Goal: Task Accomplishment & Management: Complete application form

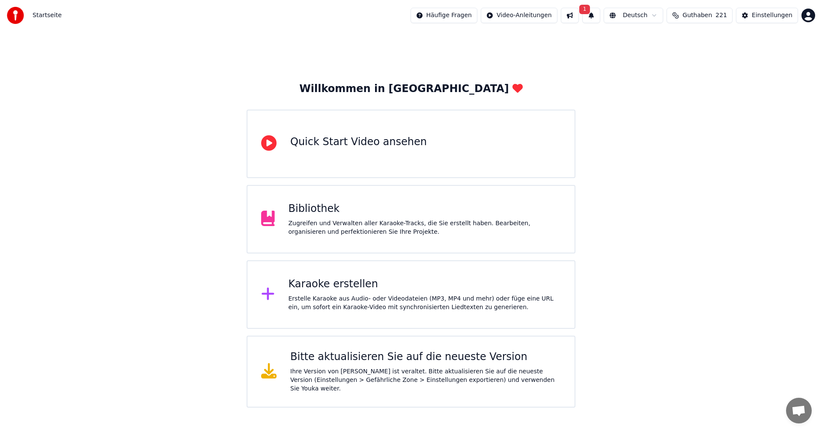
click at [583, 8] on span "1" at bounding box center [584, 9] width 11 height 9
click at [559, 42] on div "Update ist bereit" at bounding box center [604, 38] width 156 height 12
click at [317, 370] on div "Ihre Version von Youka ist veraltet. Bitte aktualisieren Sie auf die neueste Ve…" at bounding box center [425, 380] width 270 height 26
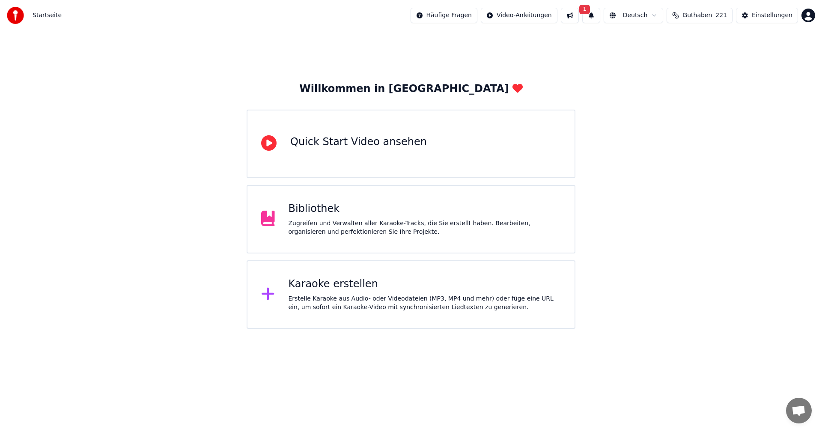
click at [588, 8] on span "1" at bounding box center [584, 9] width 11 height 9
click at [556, 39] on div "Update ist bereit" at bounding box center [604, 38] width 156 height 12
click at [686, 43] on button "Aktualisieren" at bounding box center [712, 42] width 53 height 15
click at [322, 288] on div "Karaoke erstellen" at bounding box center [424, 284] width 273 height 14
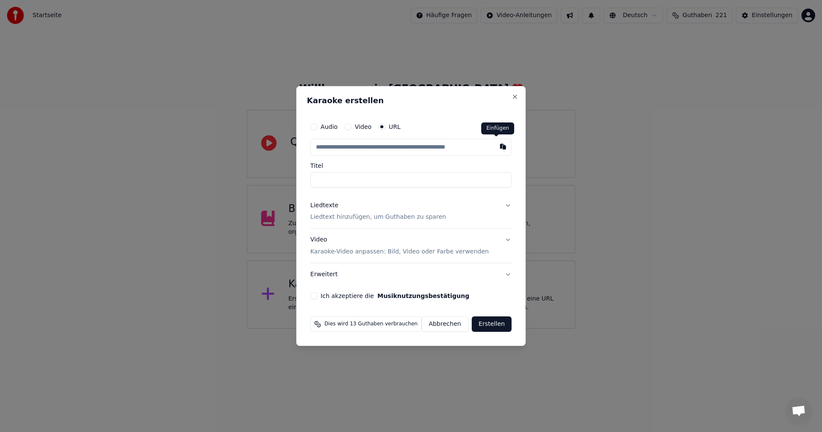
drag, startPoint x: 496, startPoint y: 146, endPoint x: 297, endPoint y: 289, distance: 245.4
click at [496, 146] on button "button" at bounding box center [502, 146] width 17 height 15
type input "**********"
click at [326, 214] on p "Liedtext hinzufügen, um Guthaben zu sparen" at bounding box center [378, 217] width 136 height 9
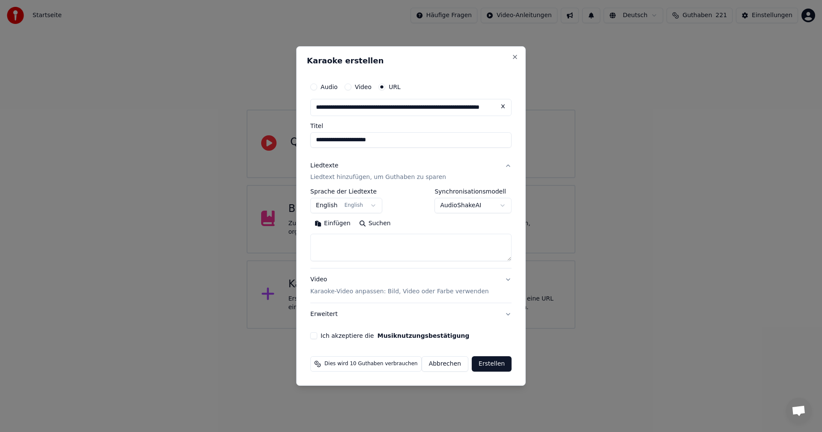
click at [383, 222] on button "Suchen" at bounding box center [375, 224] width 40 height 14
type textarea "**********"
click at [480, 365] on button "Erstellen" at bounding box center [492, 363] width 40 height 15
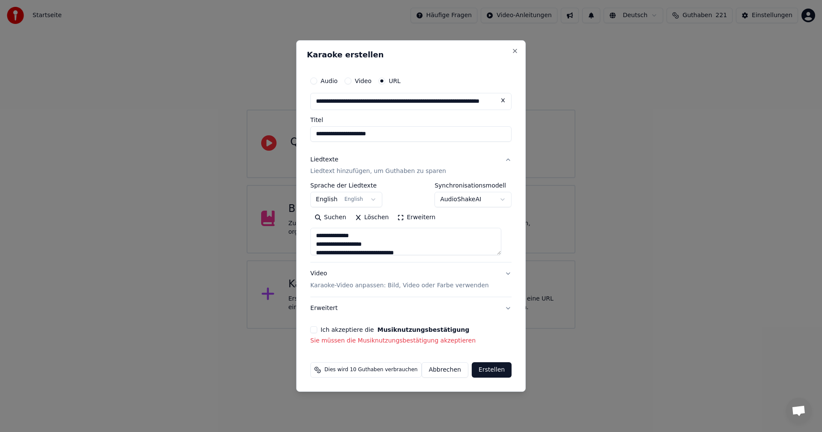
click at [317, 330] on button "Ich akzeptiere die Musiknutzungsbestätigung" at bounding box center [313, 329] width 7 height 7
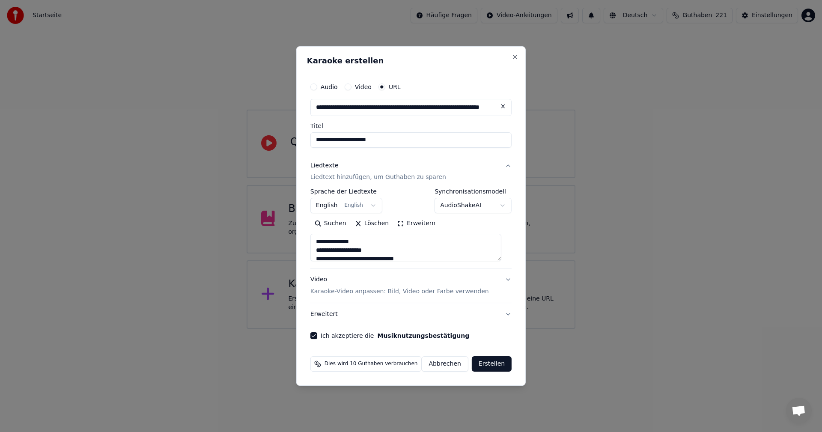
click at [493, 364] on button "Erstellen" at bounding box center [492, 363] width 40 height 15
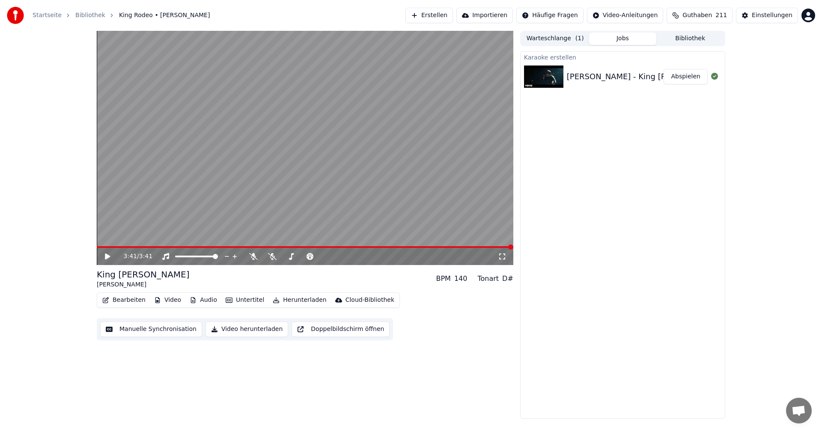
click at [435, 387] on div "3:41 / 3:41 King Rodeo Tim McGraw BPM 140 Tonart D# Bearbeiten Video Audio Unte…" at bounding box center [305, 225] width 416 height 388
click at [104, 254] on icon at bounding box center [114, 256] width 20 height 7
click at [108, 256] on icon at bounding box center [107, 256] width 5 height 6
click at [107, 257] on icon at bounding box center [107, 256] width 5 height 6
click at [685, 81] on button "Abspielen" at bounding box center [685, 76] width 44 height 15
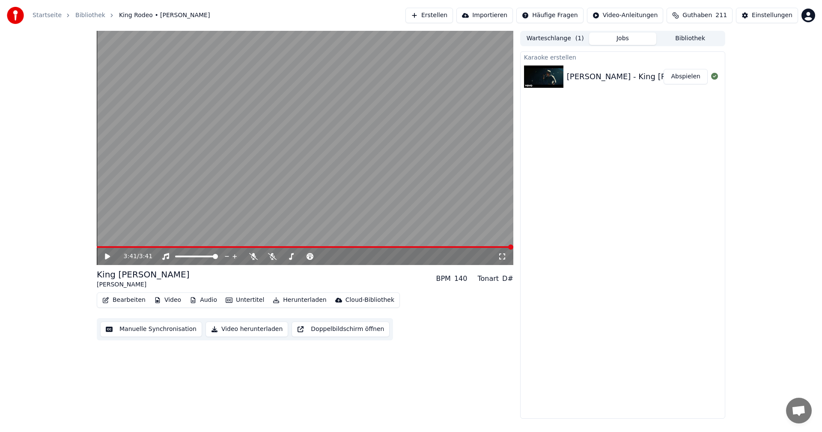
click at [688, 80] on button "Abspielen" at bounding box center [685, 76] width 44 height 15
click at [266, 241] on video at bounding box center [305, 148] width 416 height 234
click at [267, 244] on video at bounding box center [305, 148] width 416 height 234
click at [245, 245] on video at bounding box center [305, 148] width 416 height 234
click at [211, 245] on video at bounding box center [305, 148] width 416 height 234
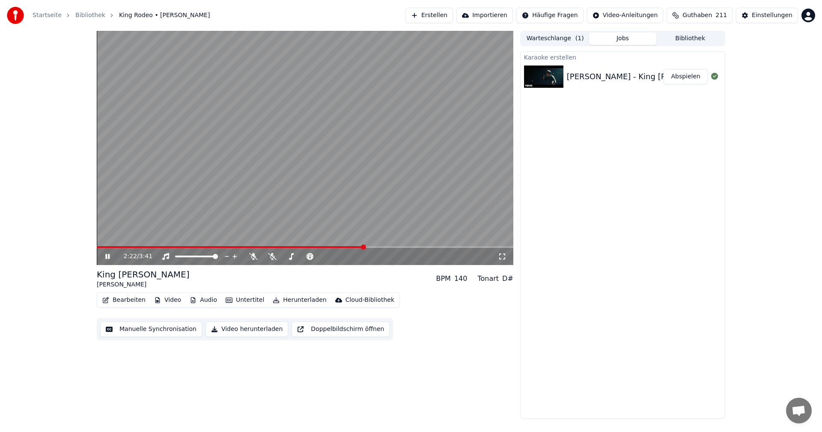
click at [364, 248] on span at bounding box center [363, 246] width 5 height 5
click at [469, 249] on div "2:31 / 3:41" at bounding box center [305, 256] width 416 height 17
click at [110, 256] on icon at bounding box center [107, 256] width 4 height 5
click at [808, 15] on html "Startseite Bibliothek King Rodeo • Tim McGraw Erstellen Importieren Häufige Fra…" at bounding box center [411, 216] width 822 height 432
click at [804, 18] on html "Startseite Bibliothek King Rodeo • Tim McGraw Erstellen Importieren Häufige Fra…" at bounding box center [411, 216] width 822 height 432
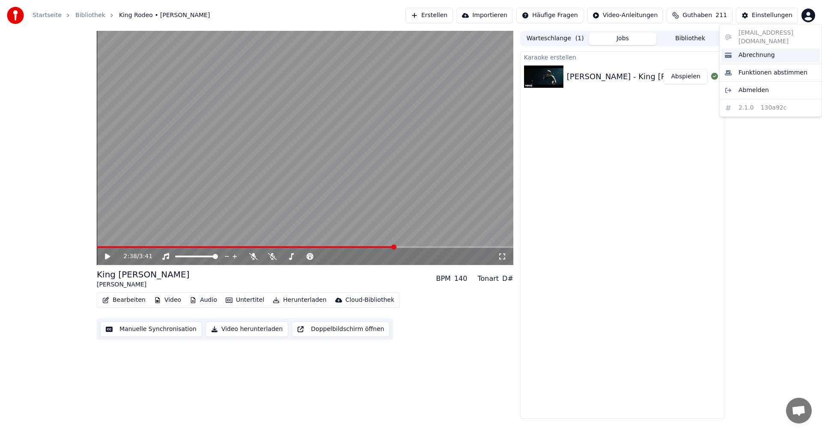
click at [760, 51] on span "Abrechnung" at bounding box center [756, 55] width 36 height 9
click at [774, 17] on div "Einstellungen" at bounding box center [772, 15] width 41 height 9
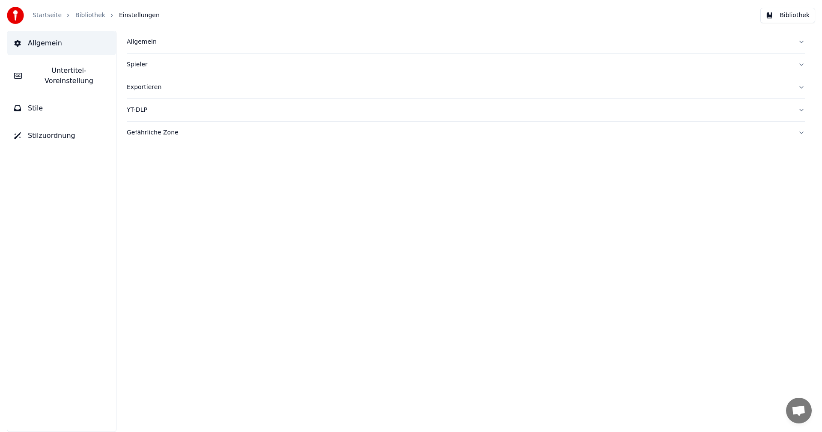
click at [38, 17] on link "Startseite" at bounding box center [47, 15] width 29 height 9
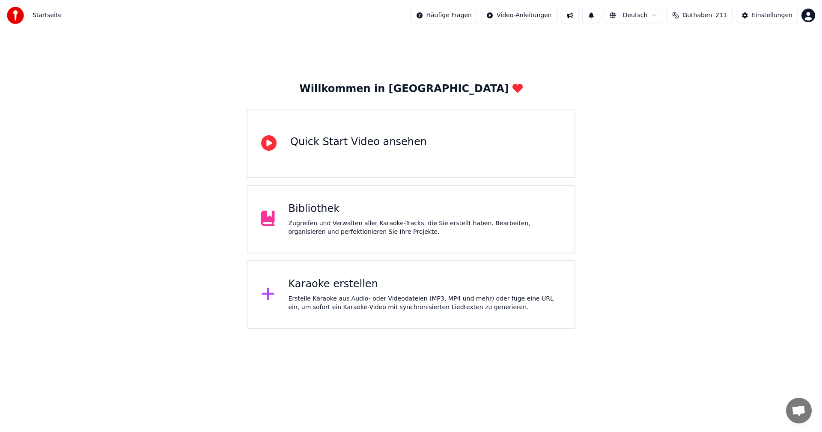
click at [710, 16] on span "Guthaben" at bounding box center [697, 15] width 30 height 9
click at [376, 283] on div "Karaoke erstellen" at bounding box center [424, 284] width 273 height 14
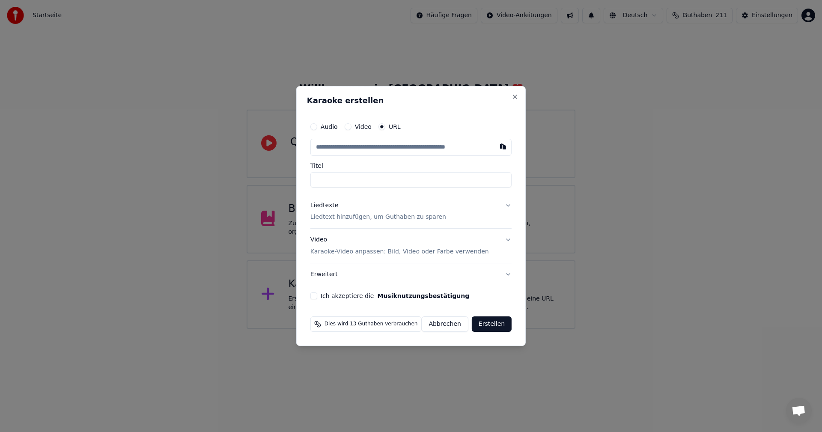
click at [347, 293] on label "Ich akzeptiere die Musiknutzungsbestätigung" at bounding box center [395, 296] width 149 height 6
click at [317, 292] on button "Ich akzeptiere die Musiknutzungsbestätigung" at bounding box center [313, 295] width 7 height 7
click at [497, 145] on button "button" at bounding box center [502, 146] width 17 height 15
type input "**********"
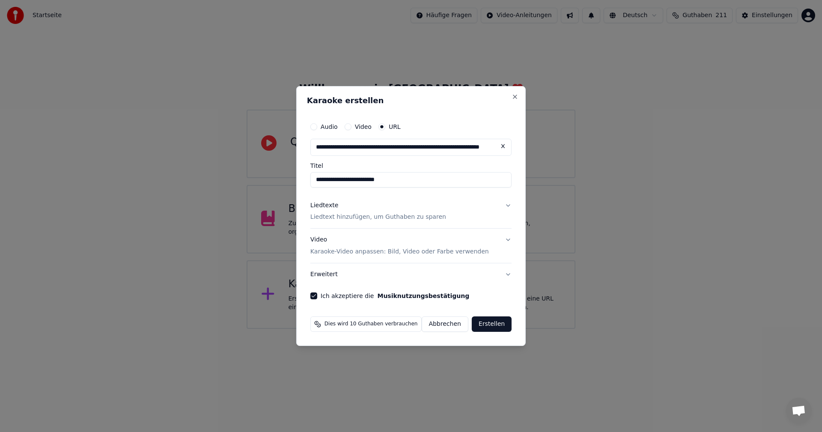
click at [339, 216] on p "Liedtext hinzufügen, um Guthaben zu sparen" at bounding box center [378, 217] width 136 height 9
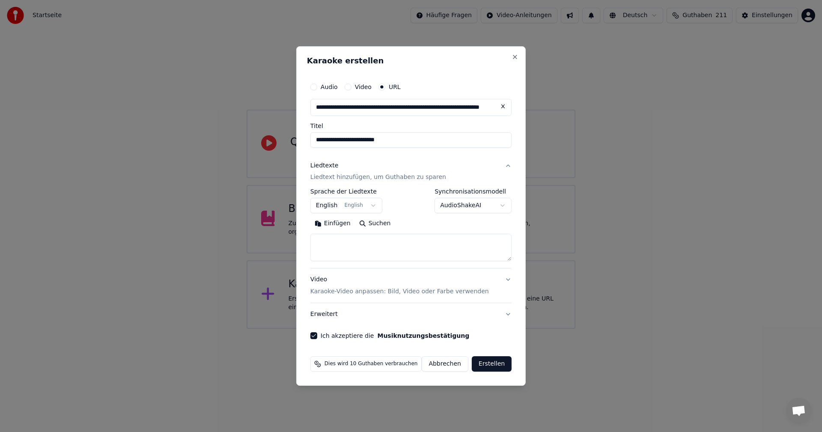
click at [373, 223] on button "Suchen" at bounding box center [375, 224] width 40 height 14
type textarea "**********"
click at [477, 367] on button "Erstellen" at bounding box center [492, 363] width 40 height 15
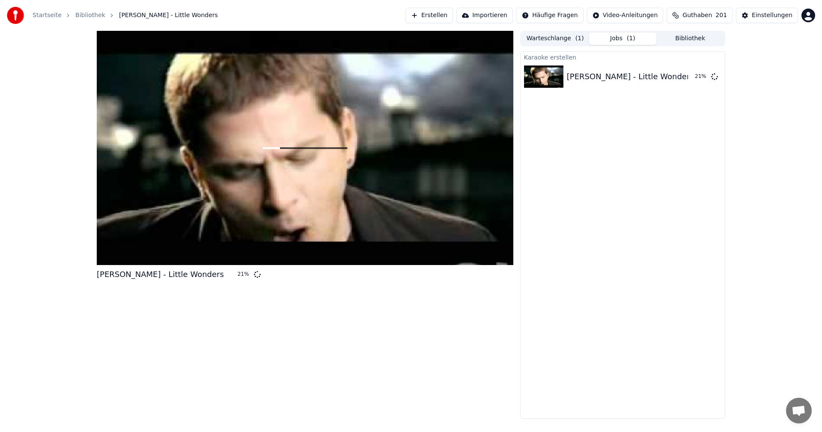
click at [434, 17] on button "Erstellen" at bounding box center [429, 15] width 48 height 15
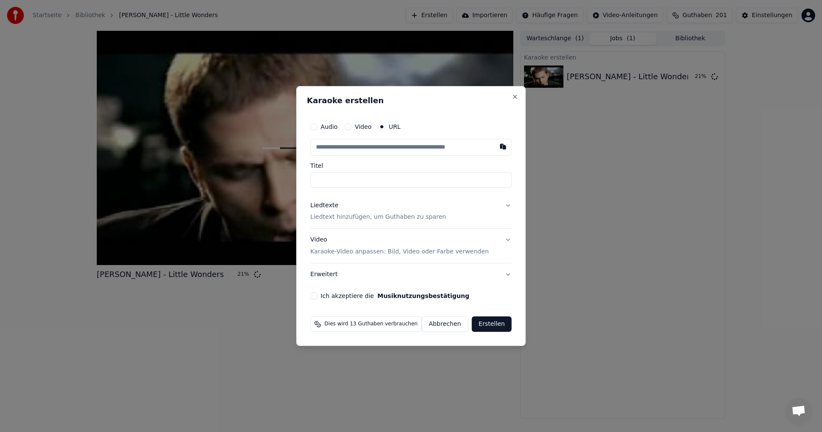
click at [498, 147] on button "button" at bounding box center [502, 146] width 17 height 15
type input "**********"
click at [363, 217] on p "Liedtext hinzufügen, um Guthaben zu sparen" at bounding box center [378, 217] width 136 height 9
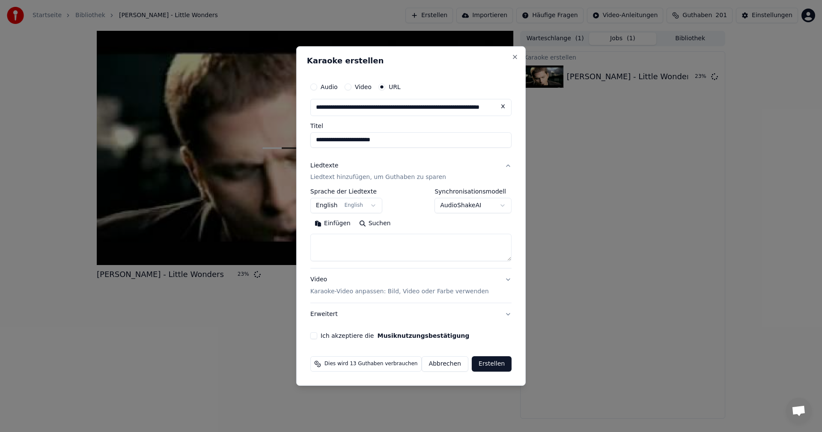
click at [375, 226] on button "Suchen" at bounding box center [375, 224] width 40 height 14
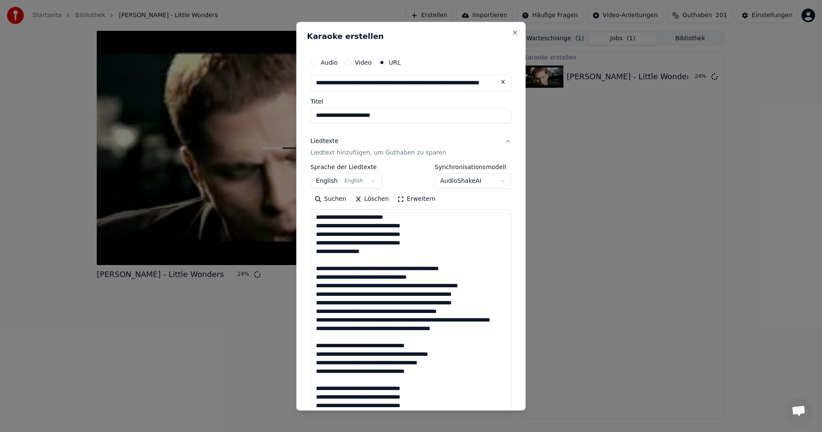
type textarea "**********"
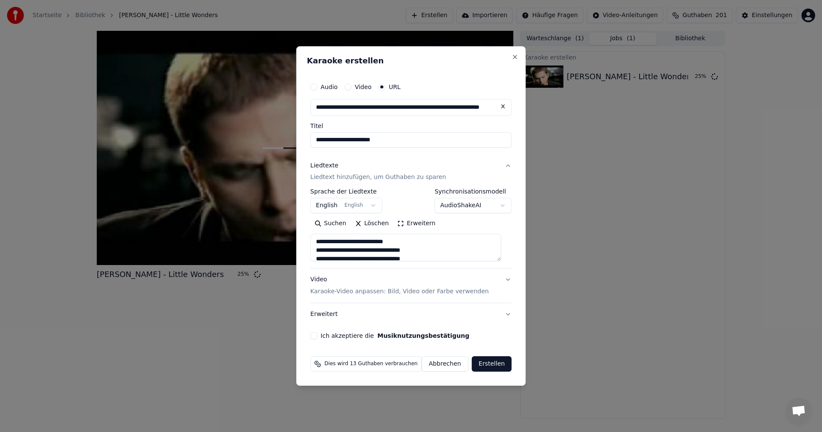
click at [317, 336] on button "Ich akzeptiere die Musiknutzungsbestätigung" at bounding box center [313, 335] width 7 height 7
click at [473, 365] on button "Erstellen" at bounding box center [492, 363] width 40 height 15
select select "**"
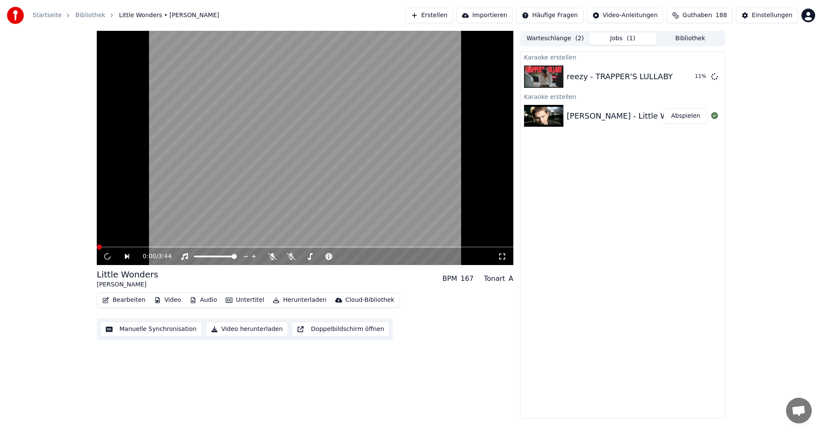
click at [428, 15] on button "Erstellen" at bounding box center [429, 15] width 48 height 15
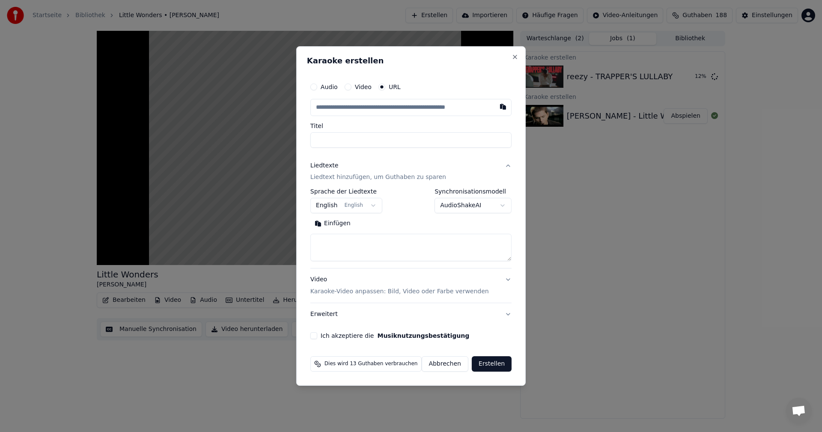
click at [494, 105] on button "button" at bounding box center [502, 106] width 17 height 15
type input "**********"
drag, startPoint x: 131, startPoint y: 249, endPoint x: 247, endPoint y: 199, distance: 126.0
select select
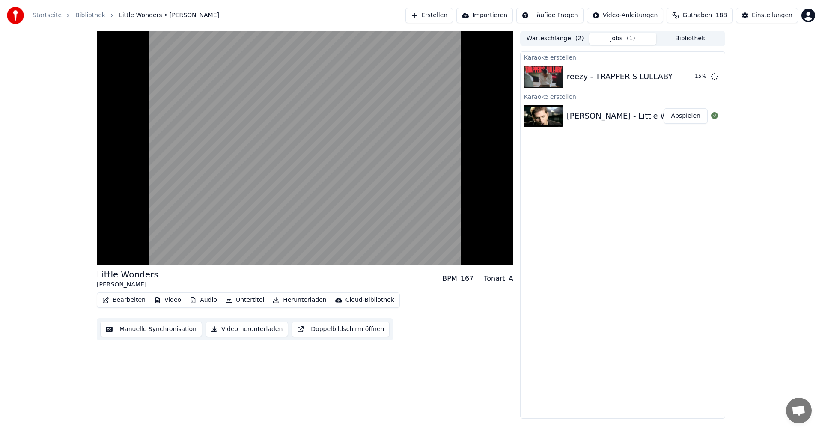
click at [428, 15] on button "Erstellen" at bounding box center [429, 15] width 48 height 15
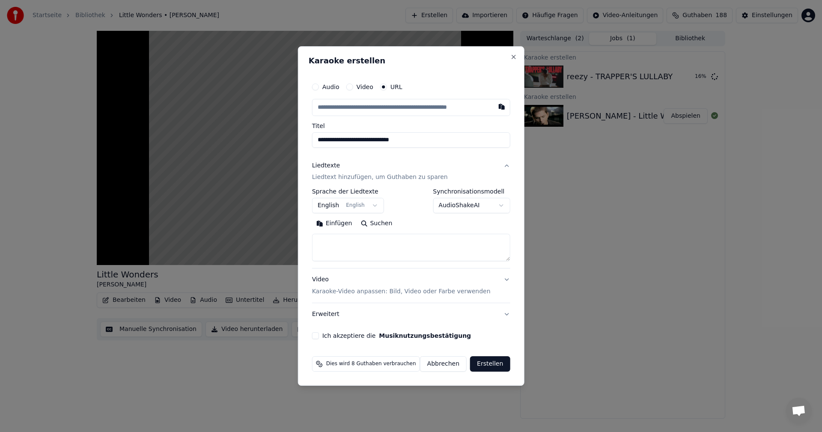
click at [370, 225] on button "Suchen" at bounding box center [376, 224] width 40 height 14
click at [384, 225] on button "Suchen" at bounding box center [376, 224] width 40 height 14
click at [510, 56] on button "Close" at bounding box center [513, 56] width 7 height 7
select select
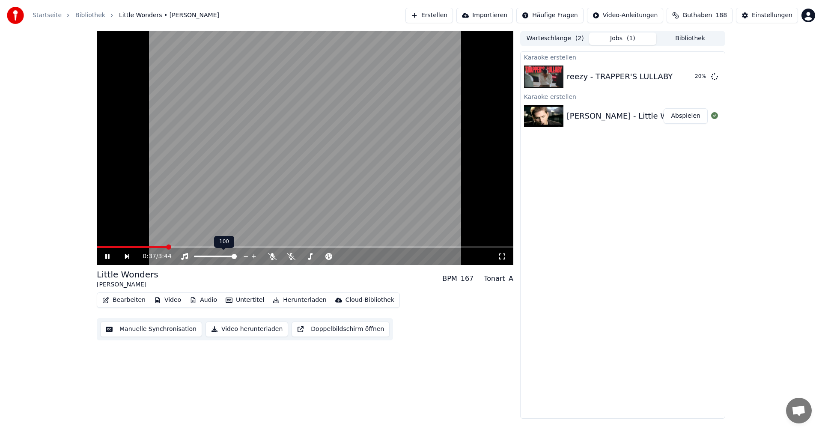
click at [256, 245] on video at bounding box center [305, 148] width 416 height 234
click at [172, 248] on span at bounding box center [169, 246] width 5 height 5
click at [107, 258] on icon at bounding box center [107, 256] width 5 height 6
click at [385, 247] on span at bounding box center [305, 247] width 416 height 2
click at [597, 235] on div "Karaoke erstellen reezy - TRAPPER'S LULLABY 25 % Karaoke erstellen [PERSON_NAME…" at bounding box center [622, 234] width 205 height 367
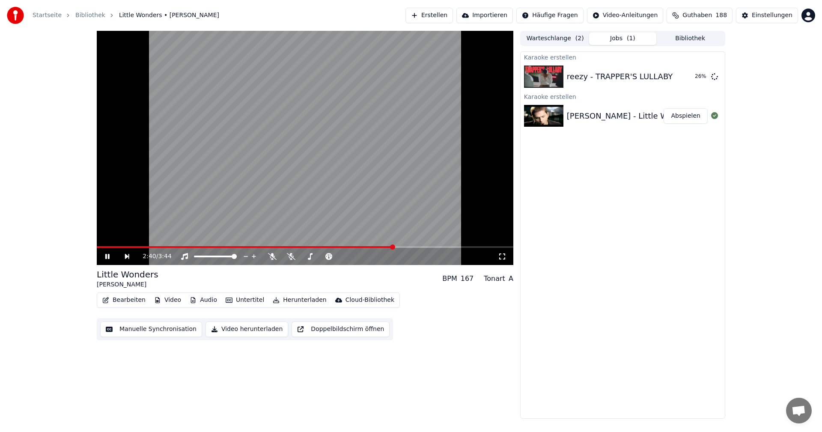
click at [110, 255] on icon at bounding box center [114, 256] width 20 height 7
click at [443, 15] on button "Erstellen" at bounding box center [429, 15] width 48 height 15
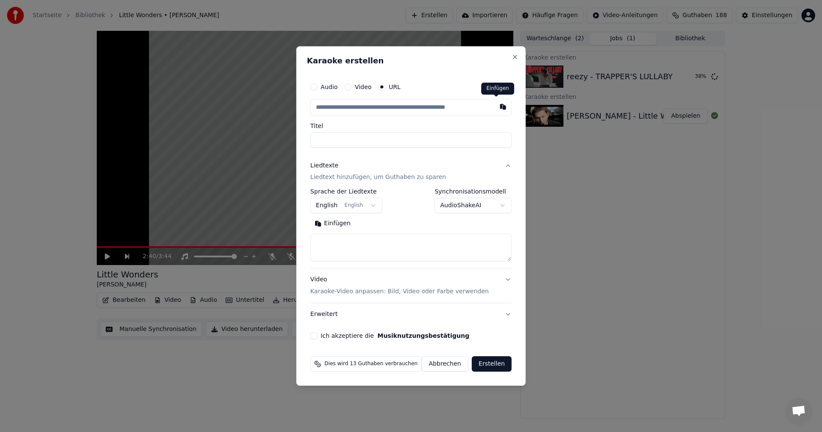
click at [497, 106] on button "button" at bounding box center [502, 106] width 17 height 15
type input "**********"
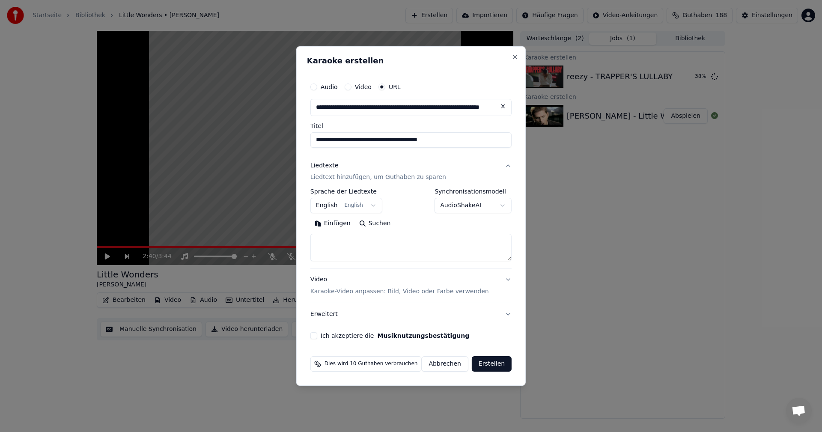
type input "**********"
click at [381, 223] on button "Suchen" at bounding box center [375, 224] width 40 height 14
type textarea "**********"
click at [317, 335] on button "Ich akzeptiere die Musiknutzungsbestätigung" at bounding box center [313, 335] width 7 height 7
click at [482, 355] on div "Dies wird 10 Guthaben verbrauchen Abbrechen Erstellen" at bounding box center [411, 364] width 208 height 22
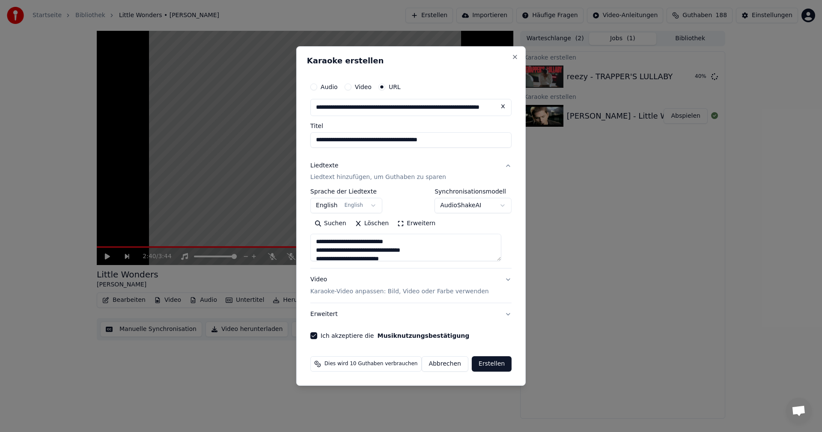
click at [486, 361] on button "Erstellen" at bounding box center [492, 363] width 40 height 15
select select "**"
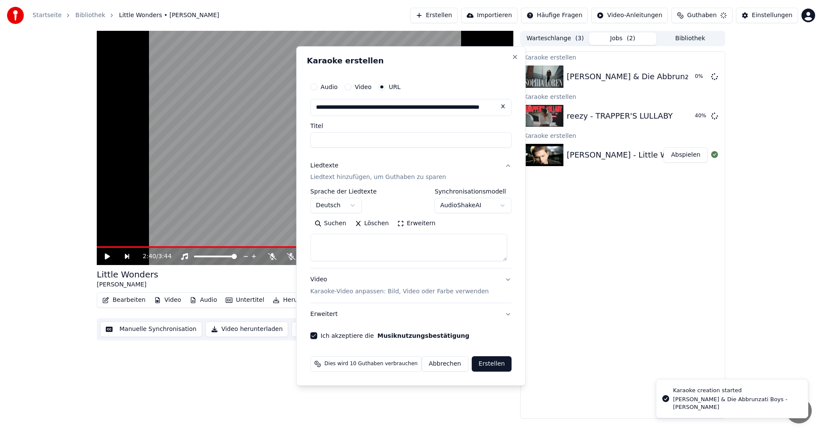
select select
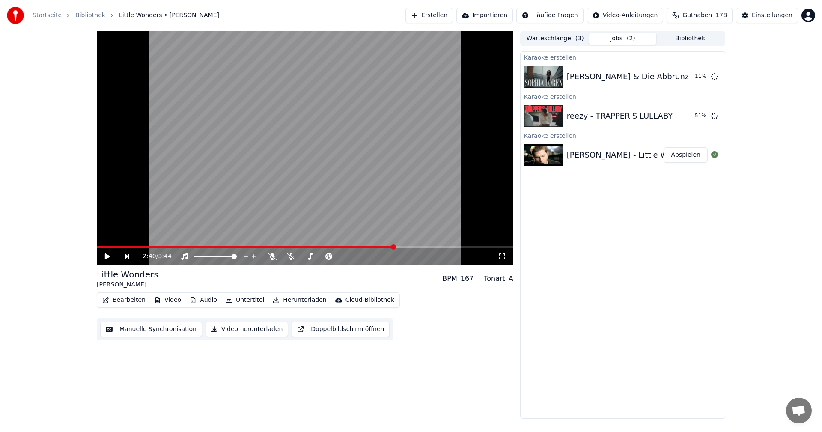
click at [431, 18] on button "Erstellen" at bounding box center [429, 15] width 48 height 15
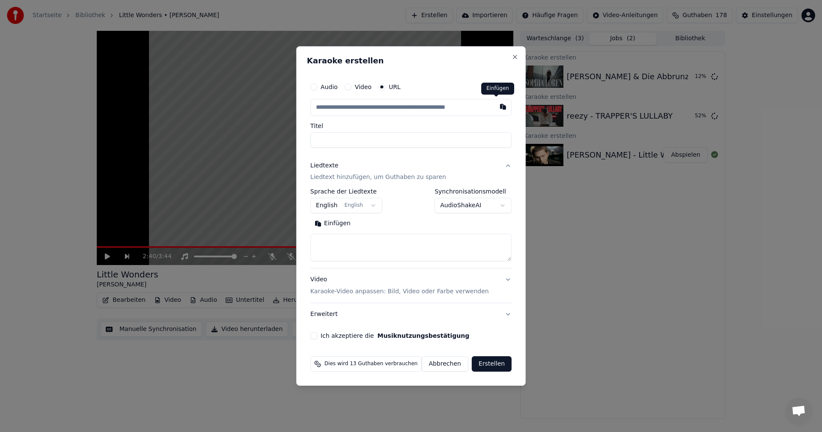
click at [495, 106] on button "button" at bounding box center [502, 106] width 17 height 15
type input "**********"
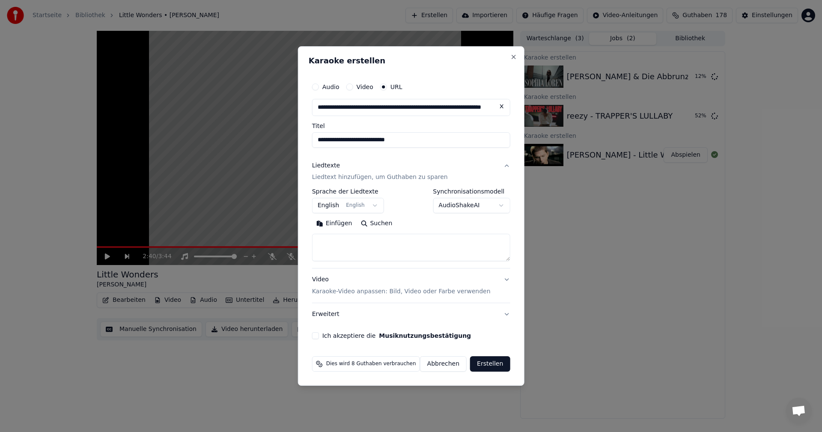
type input "**********"
click at [378, 223] on button "Suchen" at bounding box center [376, 224] width 40 height 14
type textarea "**********"
click at [374, 207] on button "English English" at bounding box center [348, 205] width 72 height 15
click at [328, 207] on button "English English" at bounding box center [348, 205] width 72 height 15
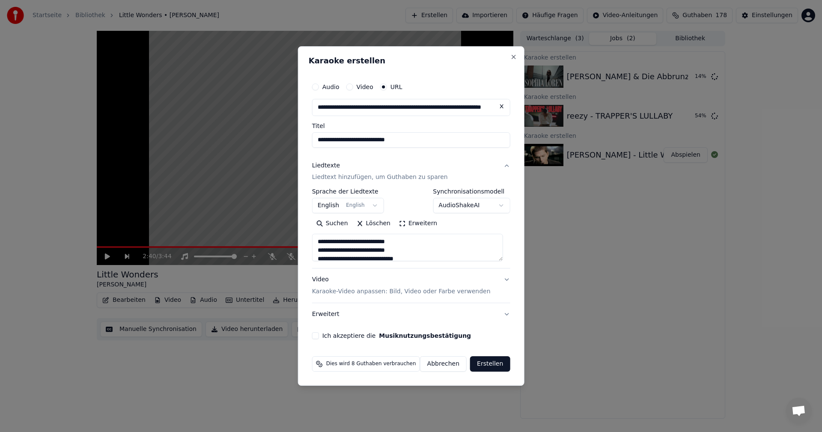
click at [375, 208] on button "English English" at bounding box center [348, 205] width 72 height 15
click at [375, 205] on button "English English" at bounding box center [348, 205] width 72 height 15
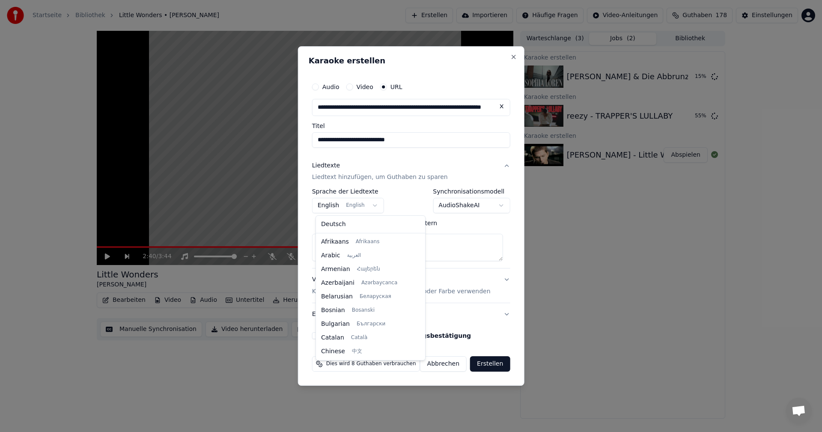
scroll to position [68, 0]
select select "**"
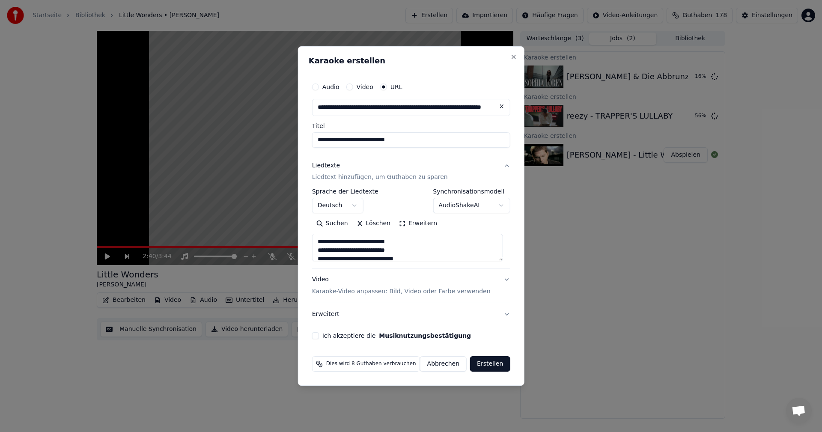
click at [319, 337] on button "Ich akzeptiere die Musiknutzungsbestätigung" at bounding box center [315, 335] width 7 height 7
click at [484, 365] on button "Erstellen" at bounding box center [490, 363] width 40 height 15
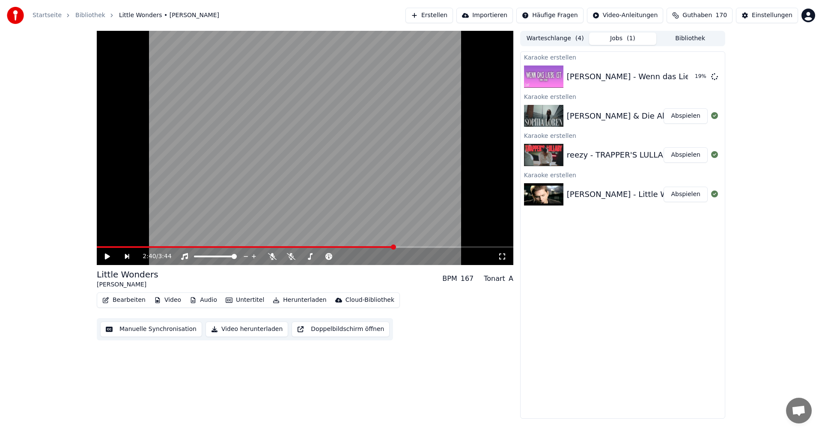
click at [433, 15] on button "Erstellen" at bounding box center [429, 15] width 48 height 15
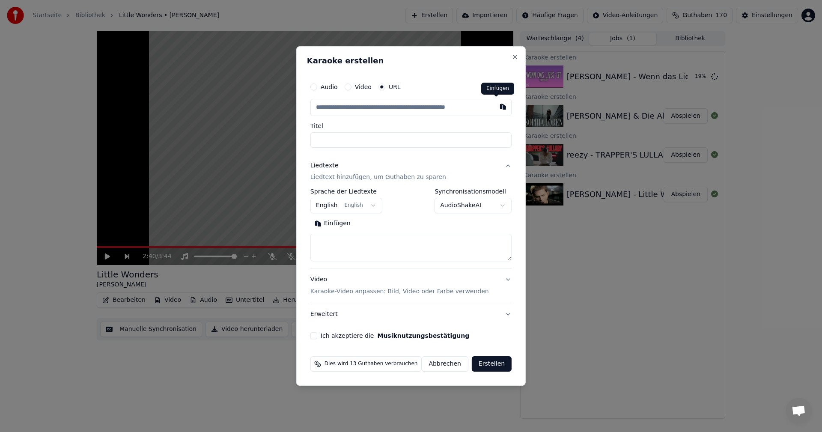
click at [496, 107] on button "button" at bounding box center [502, 106] width 17 height 15
type input "**********"
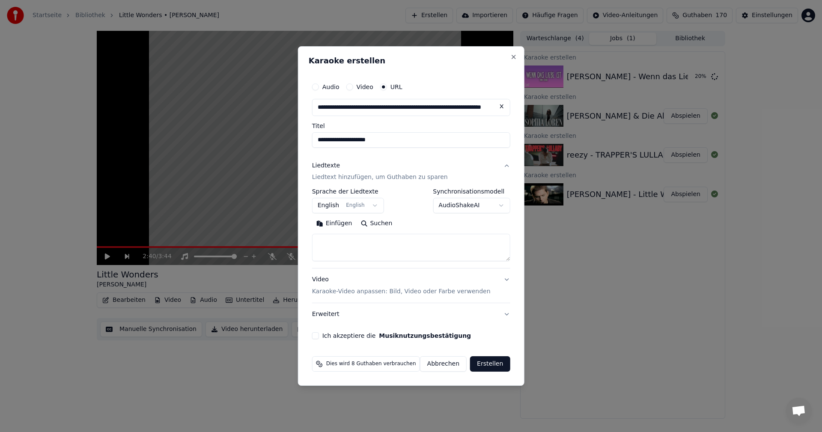
type input "**********"
click at [380, 224] on button "Suchen" at bounding box center [376, 224] width 40 height 14
type textarea "**********"
click at [374, 338] on label "Ich akzeptiere die Musiknutzungsbestätigung" at bounding box center [396, 336] width 149 height 6
click at [319, 338] on button "Ich akzeptiere die Musiknutzungsbestätigung" at bounding box center [315, 335] width 7 height 7
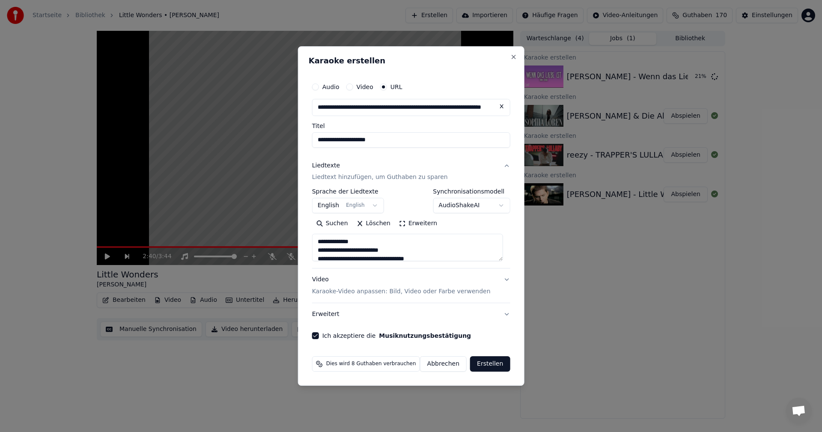
click at [483, 364] on button "Erstellen" at bounding box center [490, 363] width 40 height 15
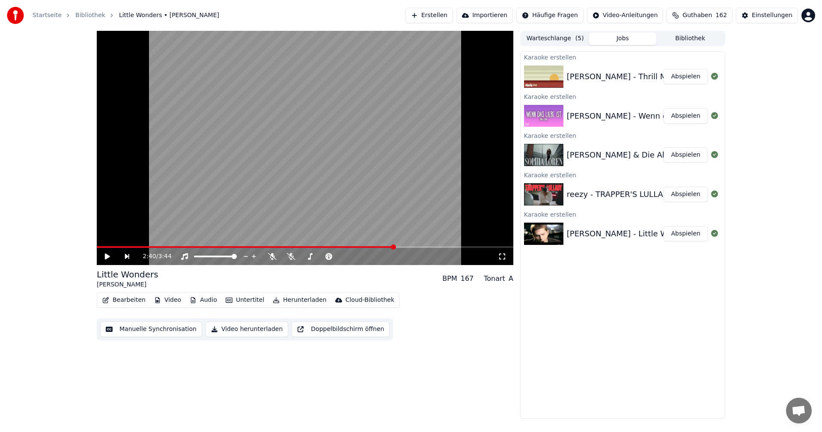
click at [447, 15] on button "Erstellen" at bounding box center [429, 15] width 48 height 15
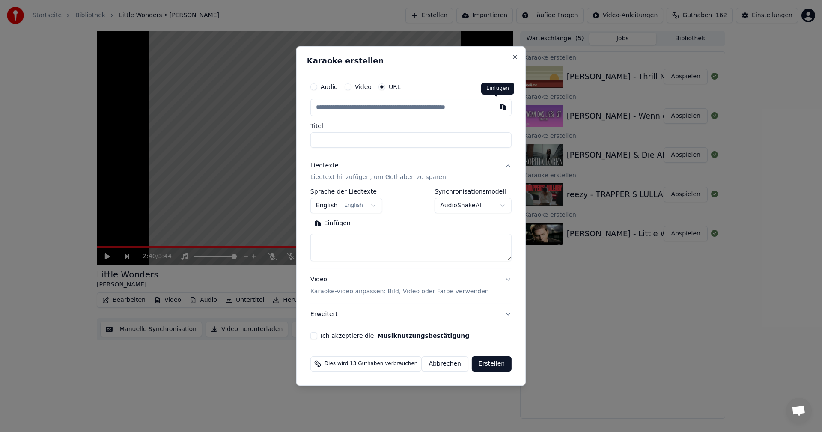
click at [496, 105] on button "button" at bounding box center [502, 106] width 17 height 15
type input "**********"
click at [372, 223] on button "Suchen" at bounding box center [375, 224] width 40 height 14
type textarea "**********"
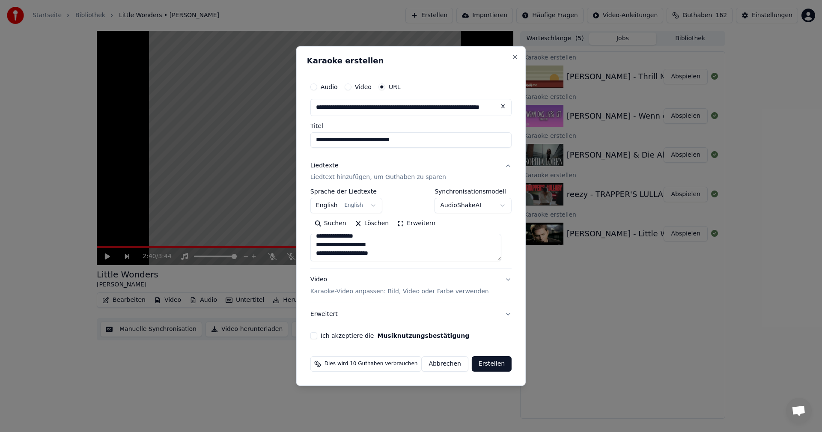
scroll to position [103, 0]
click at [316, 334] on button "Ich akzeptiere die Musiknutzungsbestätigung" at bounding box center [313, 335] width 7 height 7
click at [476, 363] on button "Erstellen" at bounding box center [492, 363] width 40 height 15
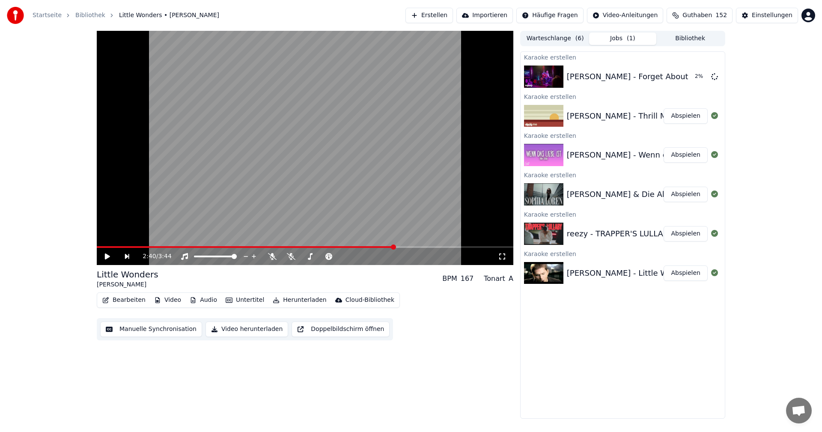
click at [690, 116] on button "Abspielen" at bounding box center [685, 115] width 44 height 15
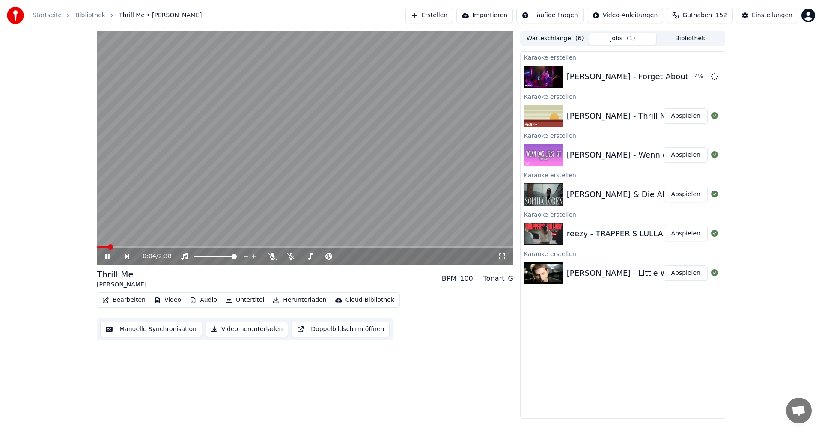
click at [128, 248] on span at bounding box center [305, 247] width 416 height 2
click at [345, 245] on video at bounding box center [305, 148] width 416 height 234
click at [354, 247] on span at bounding box center [305, 247] width 416 height 2
click at [440, 247] on span at bounding box center [305, 247] width 416 height 2
click at [291, 255] on icon at bounding box center [291, 256] width 9 height 7
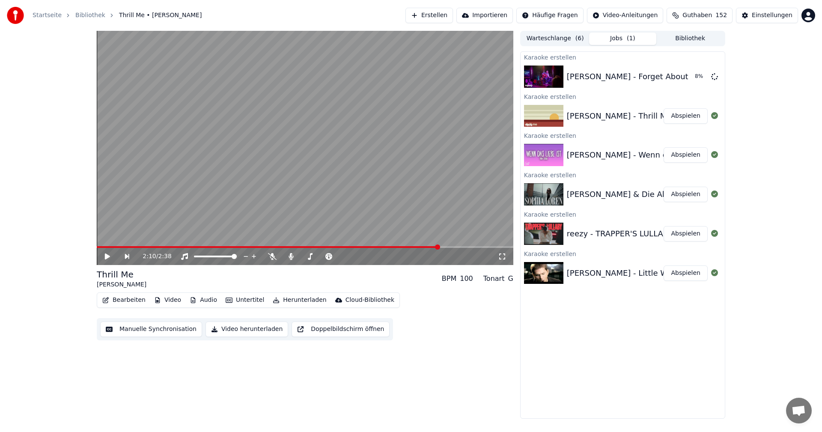
click at [196, 245] on video at bounding box center [305, 148] width 416 height 234
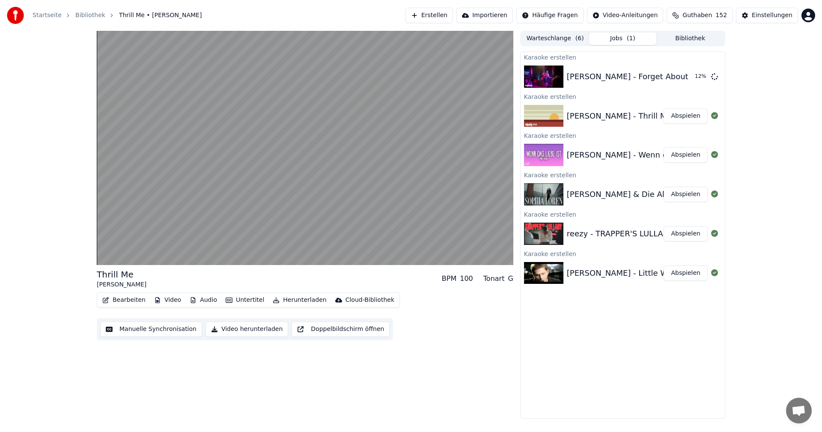
click at [297, 300] on button "Herunterladen" at bounding box center [299, 300] width 60 height 12
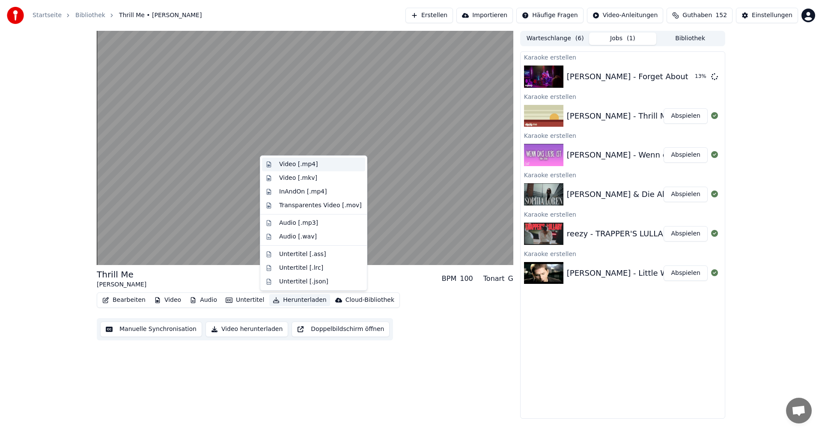
click at [285, 165] on div "Video [.mp4]" at bounding box center [298, 164] width 39 height 9
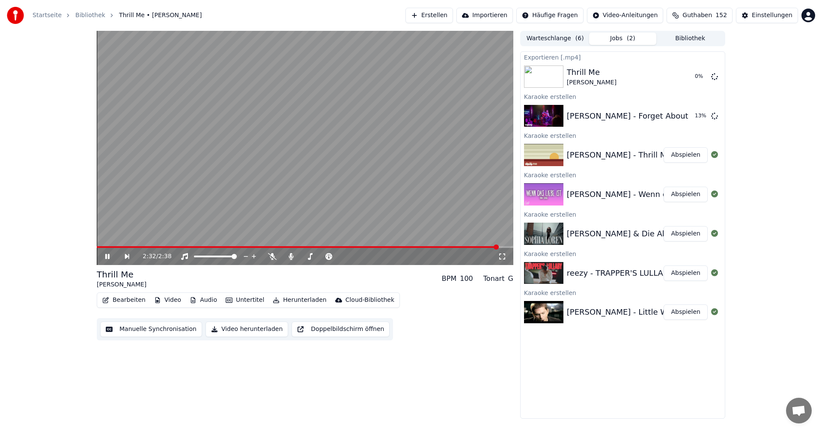
click at [594, 273] on div "reezy - TRAPPER'S LULLABY" at bounding box center [620, 273] width 106 height 12
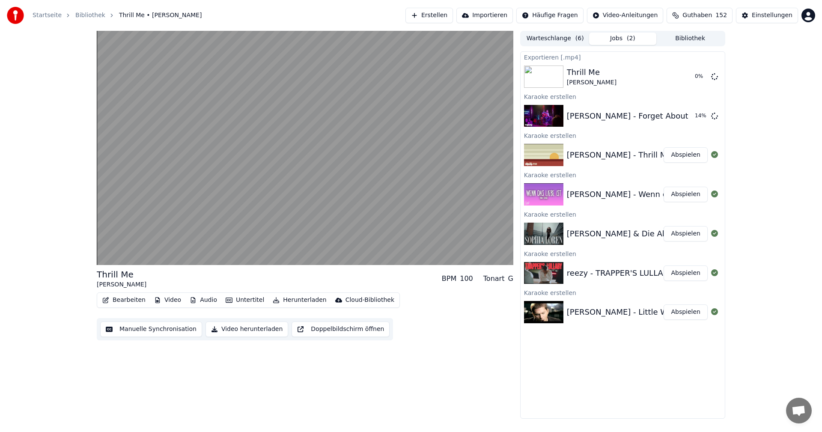
click at [692, 273] on button "Abspielen" at bounding box center [685, 272] width 44 height 15
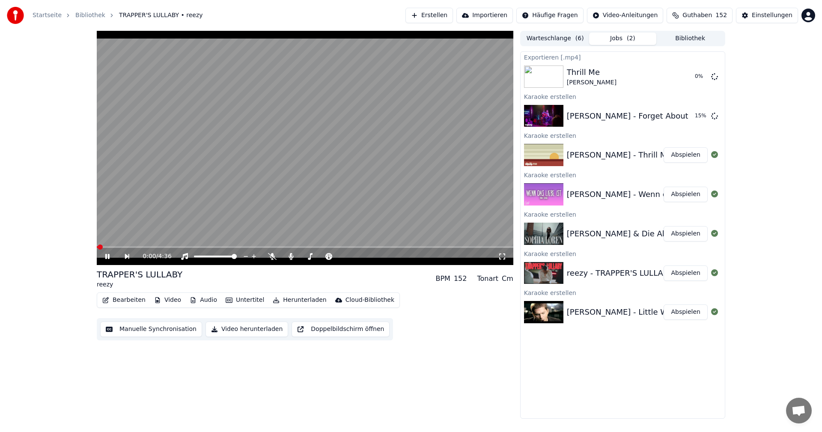
click at [131, 247] on span at bounding box center [305, 247] width 416 height 2
click at [291, 258] on icon at bounding box center [291, 256] width 9 height 7
click at [257, 331] on button "Video herunterladen" at bounding box center [246, 328] width 83 height 15
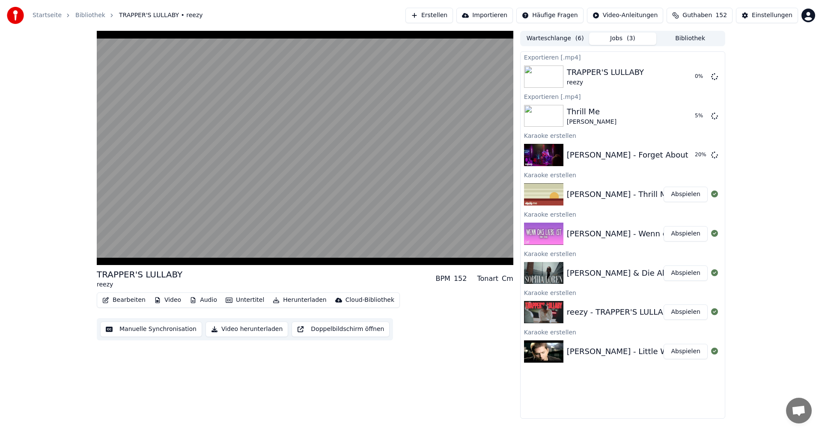
click at [682, 274] on button "Abspielen" at bounding box center [685, 272] width 44 height 15
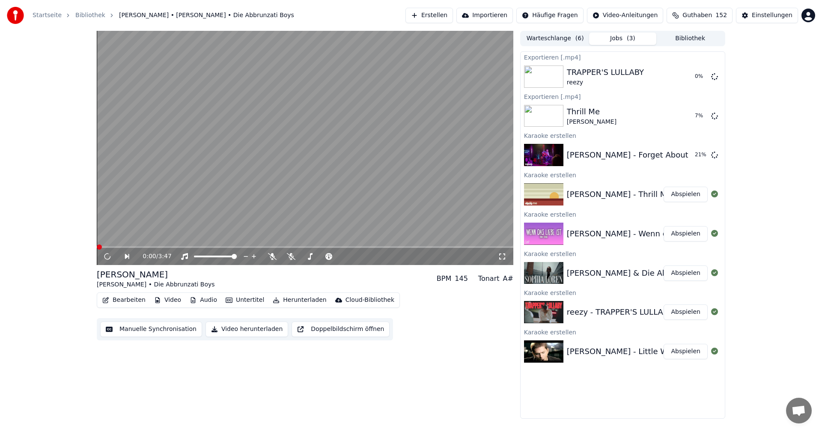
click at [228, 328] on button "Video herunterladen" at bounding box center [246, 328] width 83 height 15
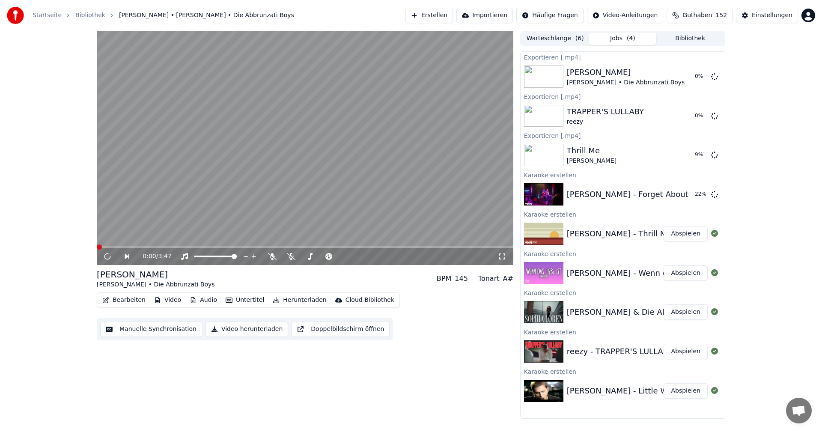
click at [680, 276] on button "Abspielen" at bounding box center [685, 272] width 44 height 15
click at [144, 246] on span at bounding box center [305, 247] width 416 height 2
click at [291, 260] on icon at bounding box center [291, 256] width 9 height 7
click at [288, 259] on icon at bounding box center [291, 256] width 9 height 7
click at [240, 328] on button "Video herunterladen" at bounding box center [246, 328] width 83 height 15
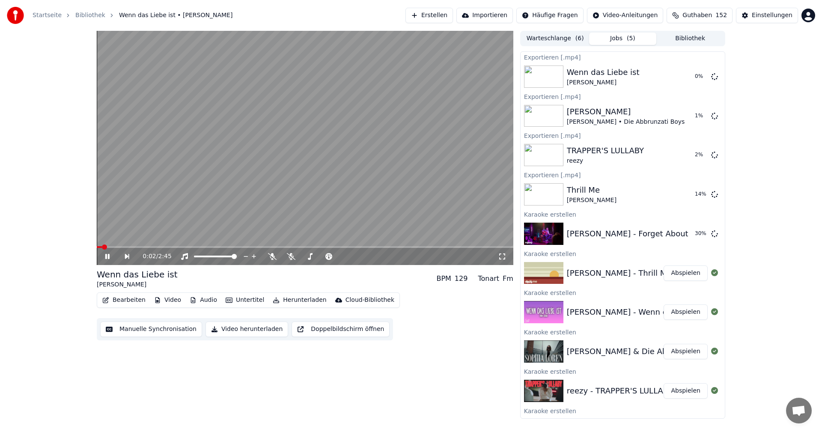
click at [107, 257] on icon at bounding box center [114, 256] width 20 height 7
click at [670, 236] on button "Abspielen" at bounding box center [685, 233] width 44 height 15
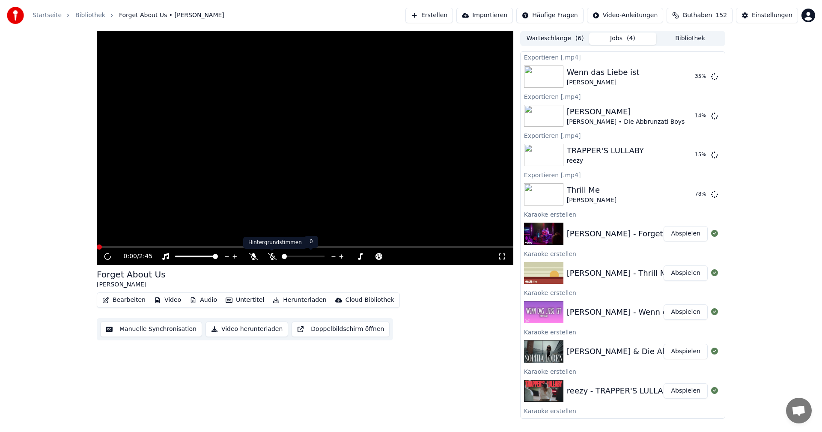
click at [272, 258] on icon at bounding box center [272, 256] width 9 height 7
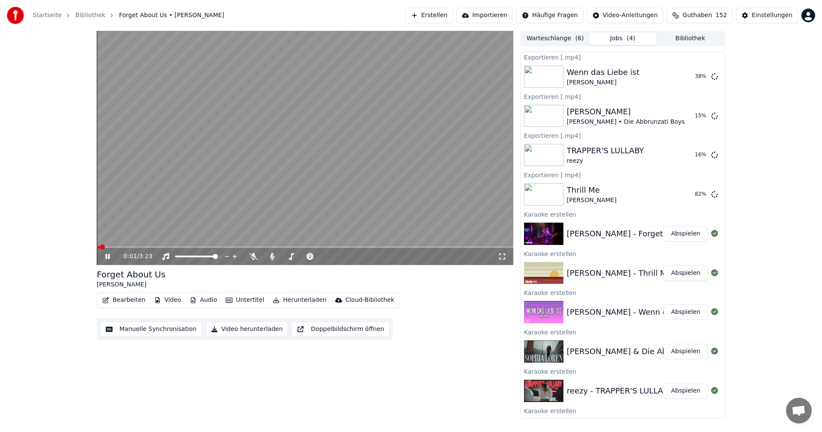
click at [134, 246] on span at bounding box center [305, 247] width 416 height 2
click at [159, 246] on span at bounding box center [305, 247] width 416 height 2
click at [224, 243] on video at bounding box center [305, 148] width 416 height 234
click at [250, 255] on icon at bounding box center [253, 256] width 9 height 7
click at [107, 259] on icon at bounding box center [114, 256] width 20 height 7
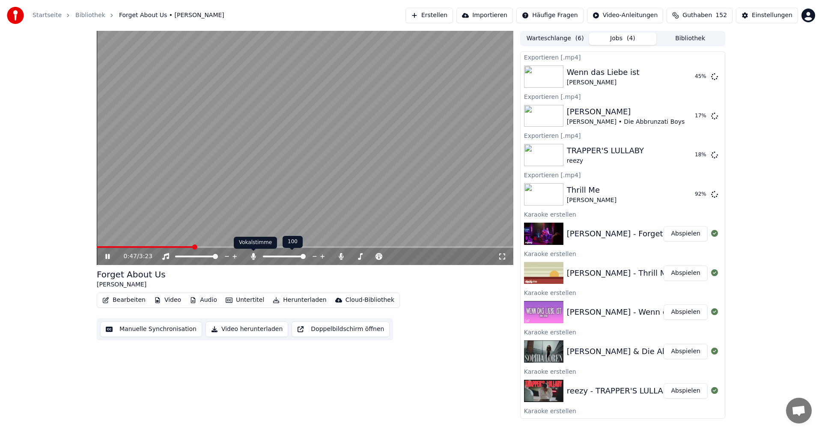
click at [253, 257] on icon at bounding box center [253, 256] width 5 height 7
click at [109, 255] on icon at bounding box center [107, 256] width 4 height 5
click at [109, 255] on icon at bounding box center [114, 256] width 20 height 7
click at [105, 255] on icon at bounding box center [114, 256] width 20 height 7
click at [228, 328] on button "Video herunterladen" at bounding box center [246, 328] width 83 height 15
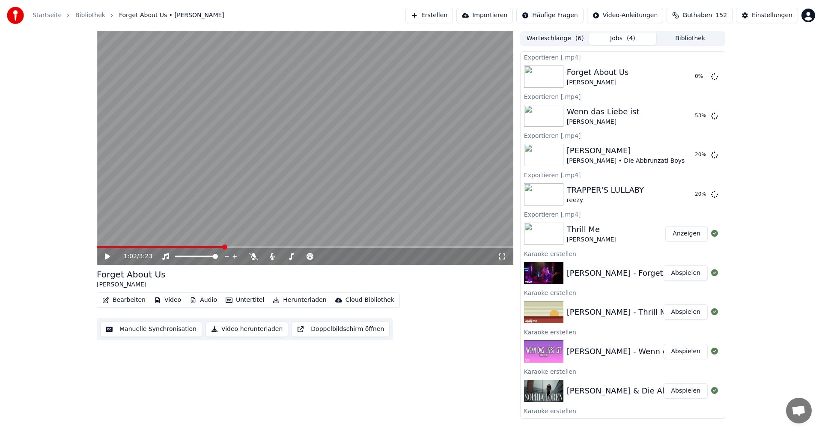
scroll to position [65, 0]
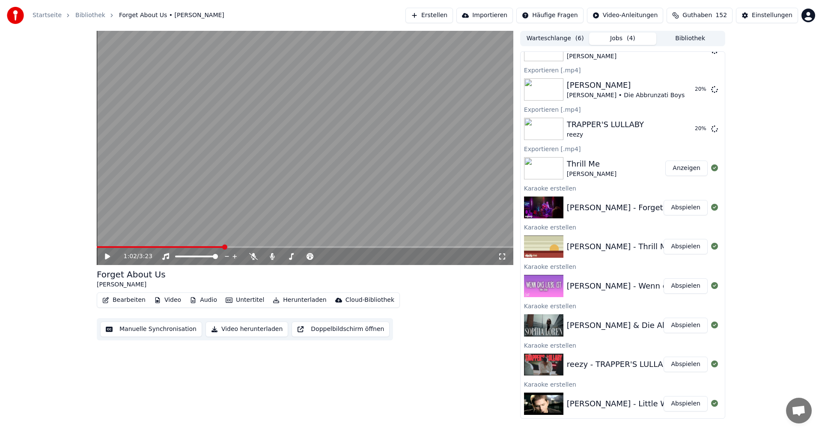
click at [672, 407] on button "Abspielen" at bounding box center [685, 403] width 44 height 15
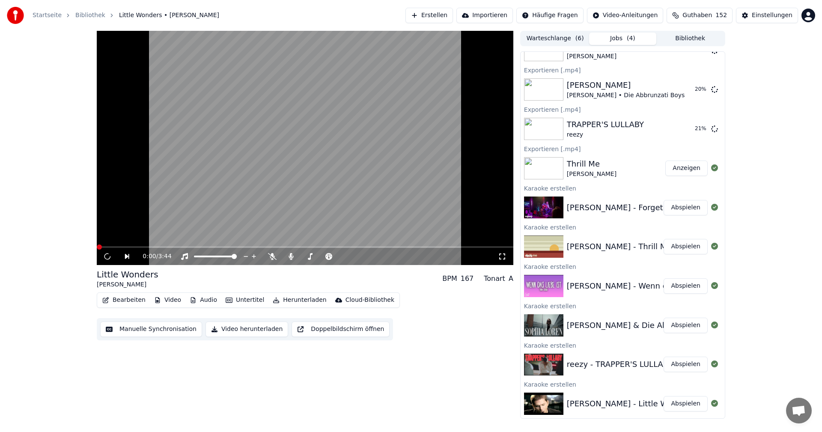
click at [238, 330] on button "Video herunterladen" at bounding box center [246, 328] width 83 height 15
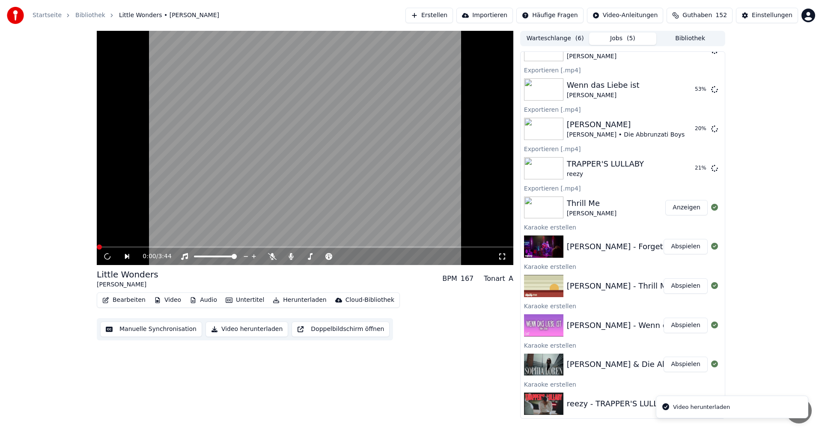
scroll to position [104, 0]
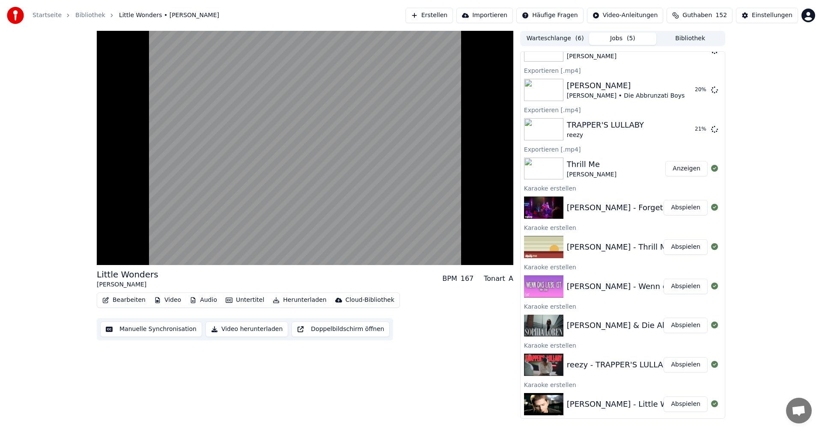
click at [450, 406] on div "Little Wonders [PERSON_NAME] BPM 167 Tonart A Bearbeiten Video Audio Untertitel…" at bounding box center [305, 225] width 416 height 388
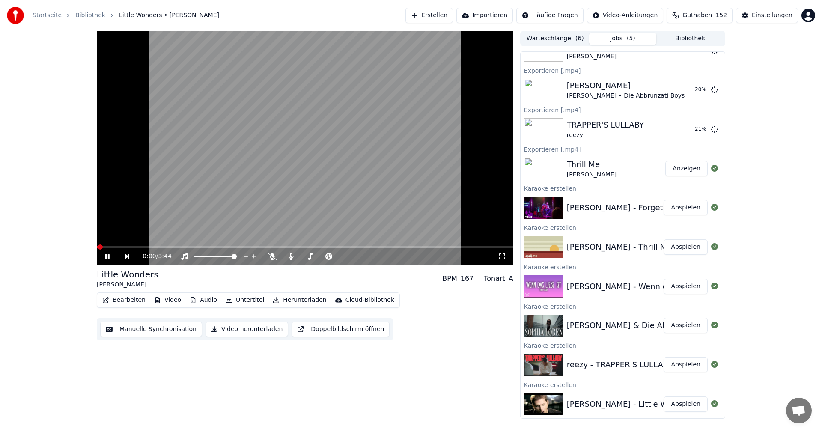
click at [108, 256] on icon at bounding box center [107, 256] width 4 height 5
